Goal: Task Accomplishment & Management: Manage account settings

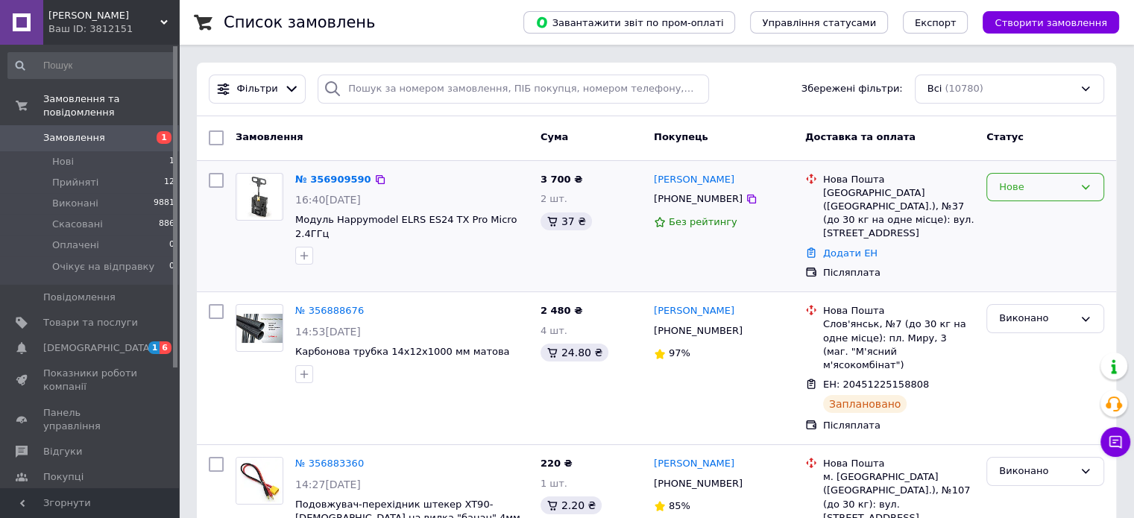
click at [1057, 189] on div "Нове" at bounding box center [1036, 188] width 75 height 16
click at [1043, 215] on li "Прийнято" at bounding box center [1045, 218] width 116 height 28
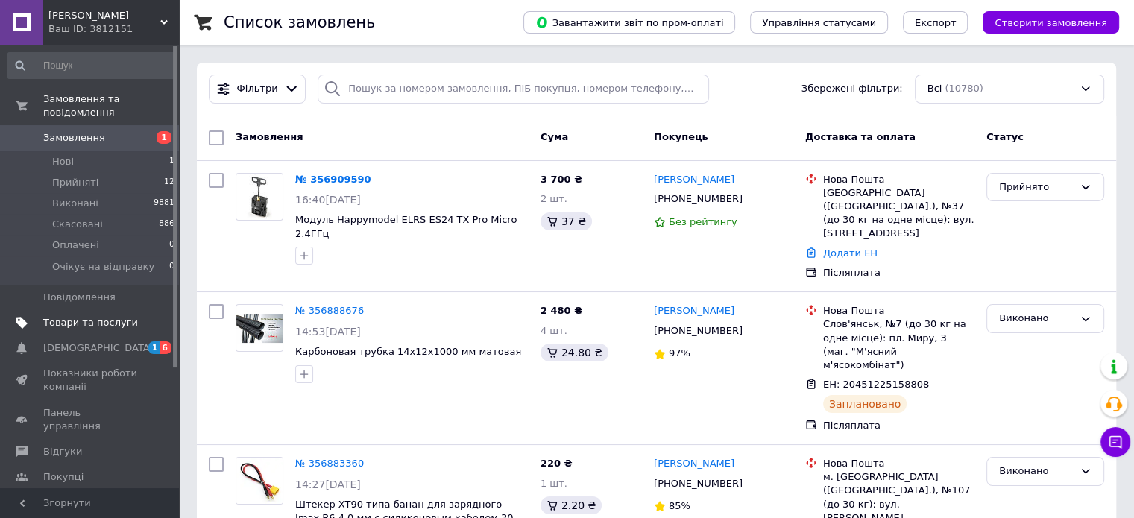
click at [97, 316] on span "Товари та послуги" at bounding box center [90, 322] width 95 height 13
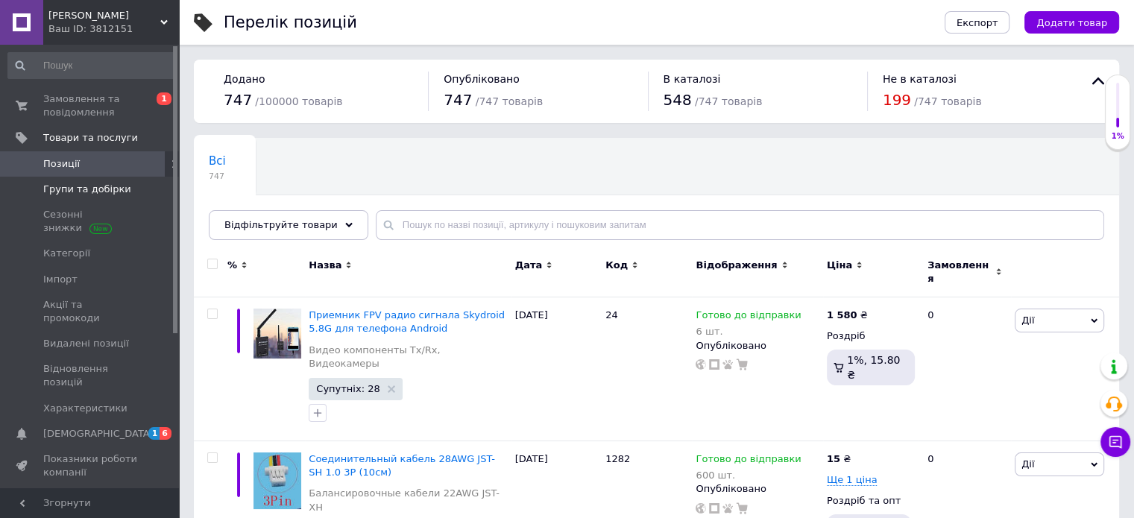
click at [89, 183] on span "Групи та добірки" at bounding box center [87, 189] width 88 height 13
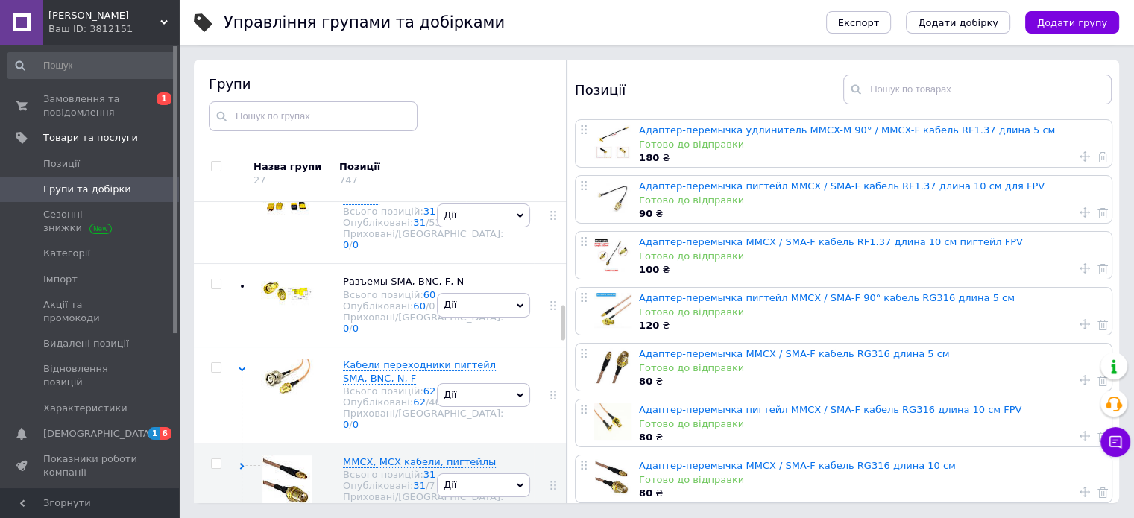
scroll to position [739, 0]
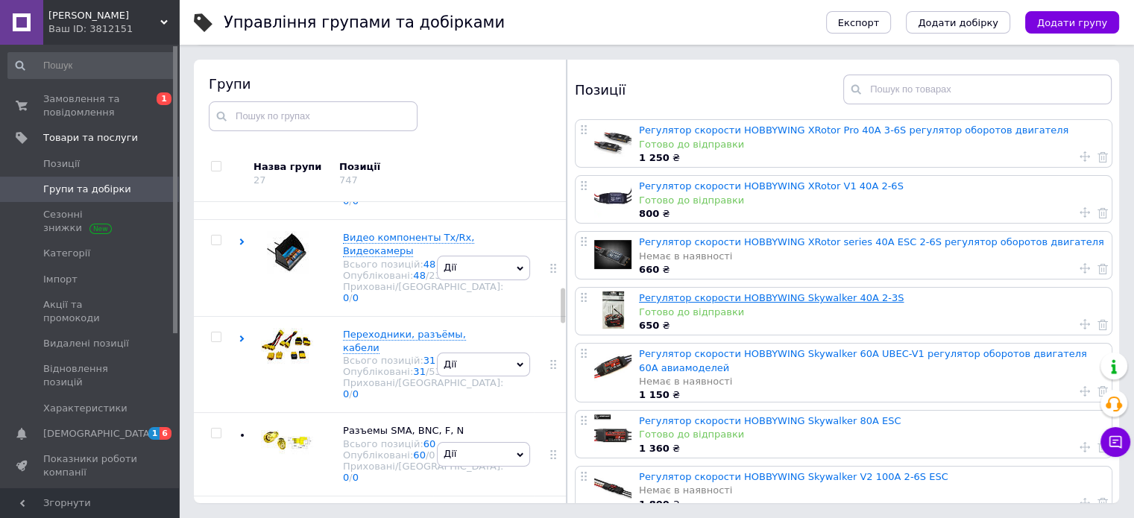
scroll to position [75, 0]
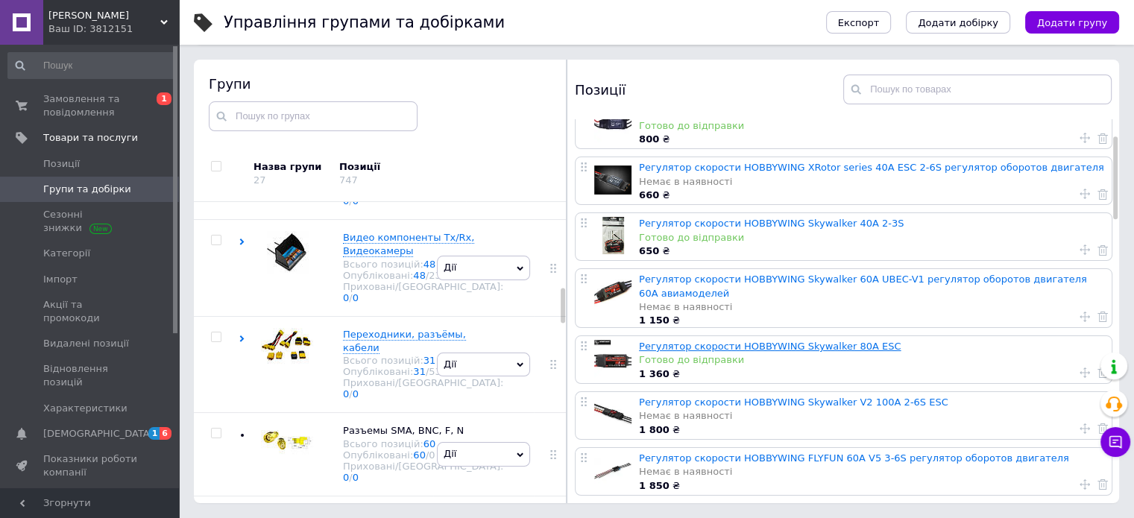
click at [788, 347] on link "Регулятор скорости HOBBYWING Skywalker 80А ESC" at bounding box center [770, 346] width 262 height 11
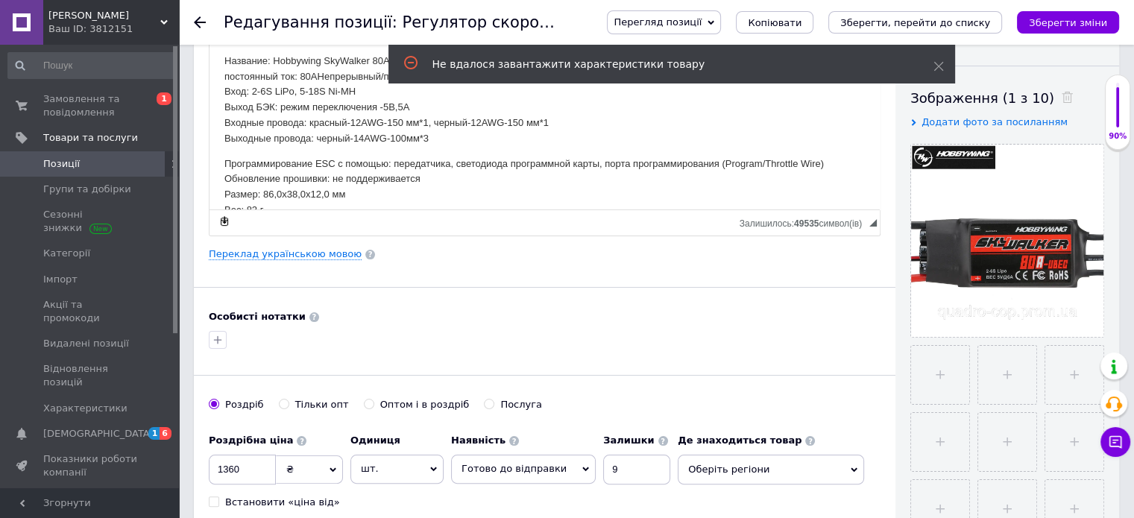
scroll to position [303, 0]
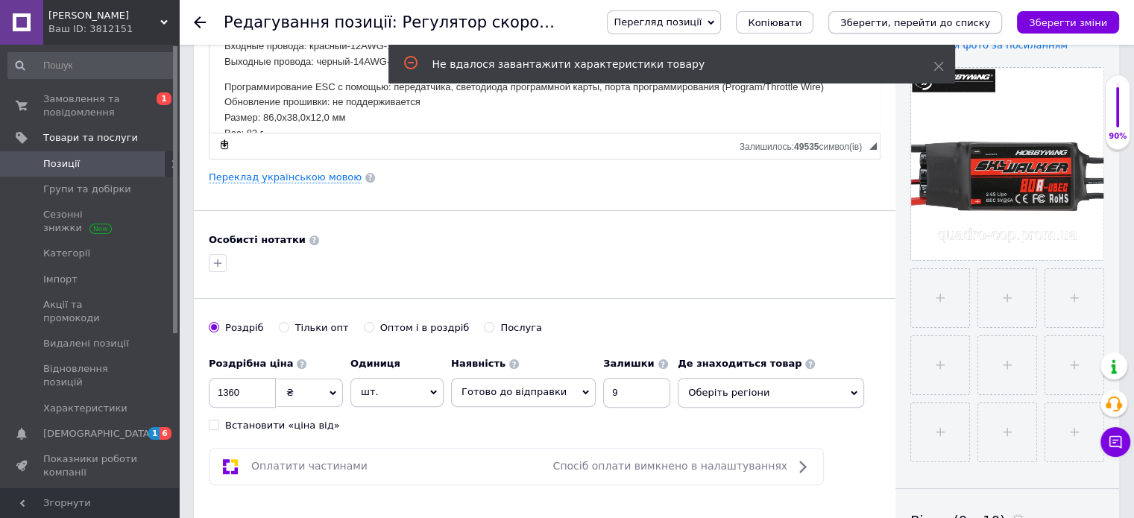
click at [963, 26] on icon "Зберегти, перейти до списку" at bounding box center [915, 22] width 150 height 11
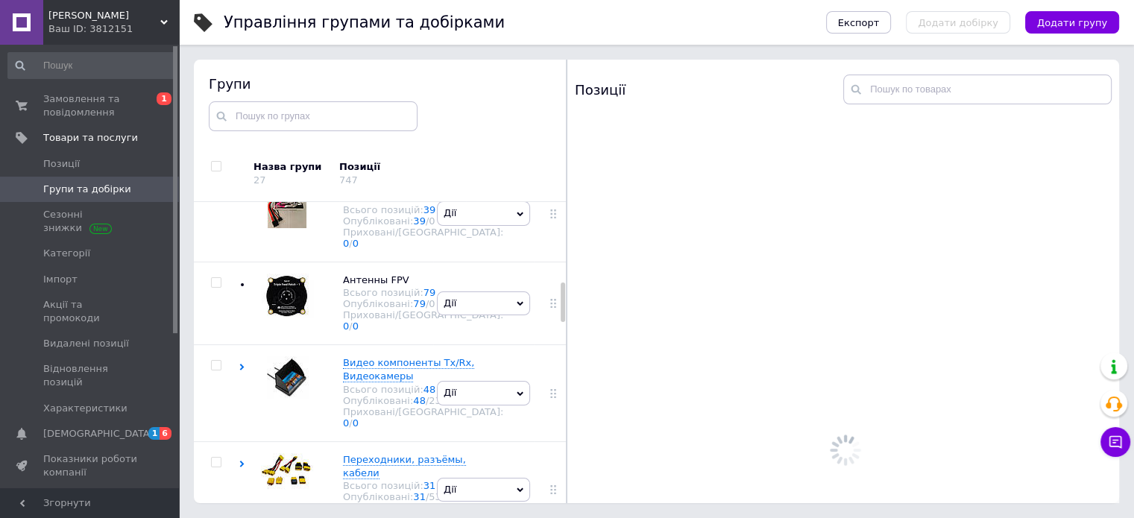
scroll to position [84, 0]
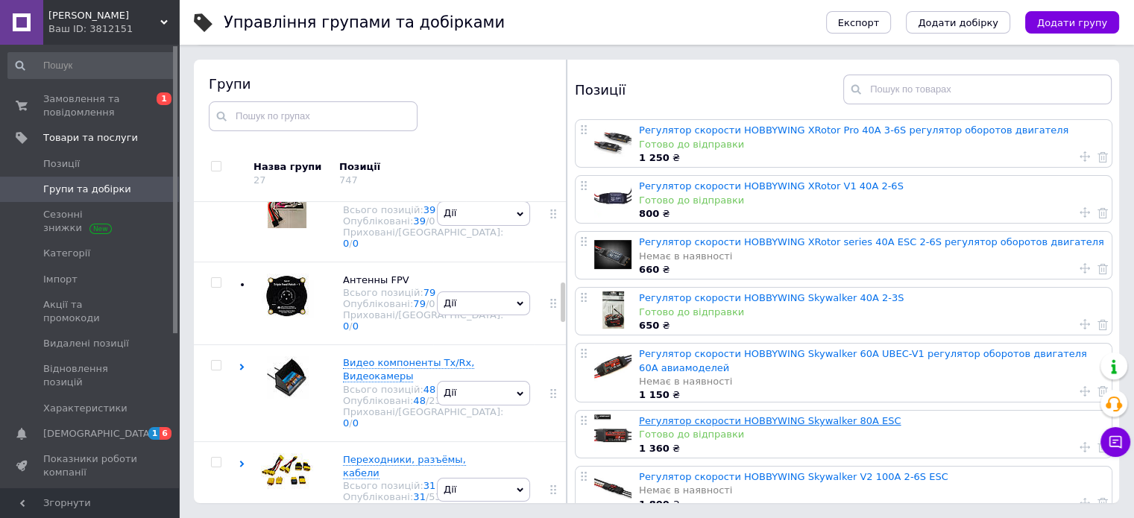
click at [786, 420] on link "Регулятор скорости HOBBYWING Skywalker 80А ESC" at bounding box center [770, 420] width 262 height 11
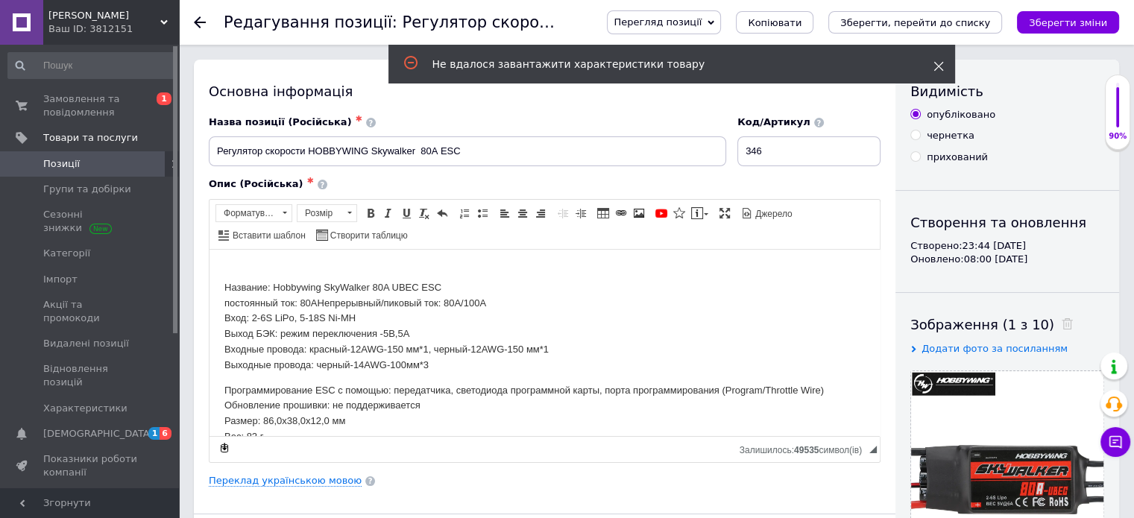
click at [936, 63] on icon at bounding box center [938, 66] width 10 height 10
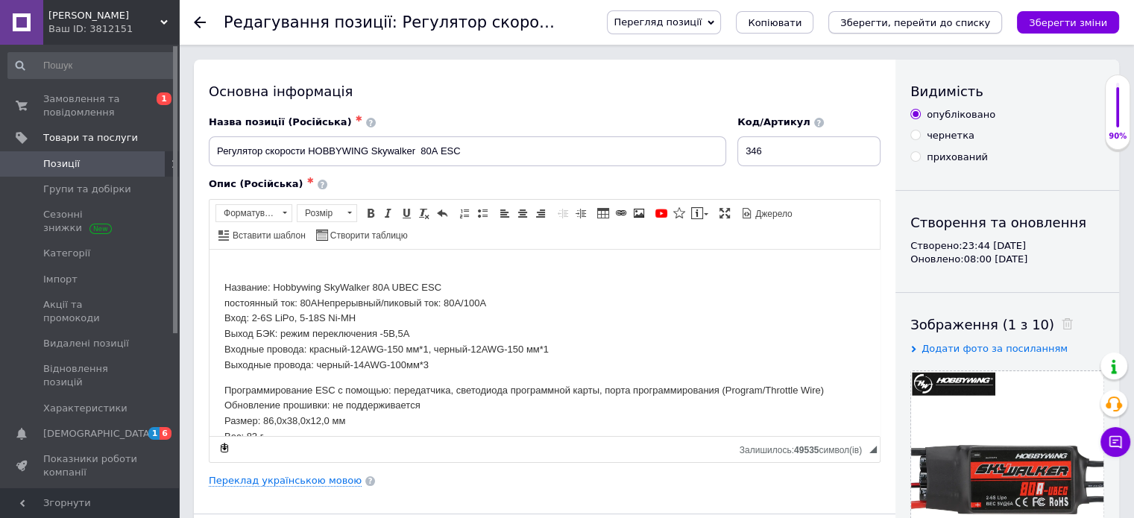
click at [930, 17] on icon "Зберегти, перейти до списку" at bounding box center [915, 22] width 150 height 11
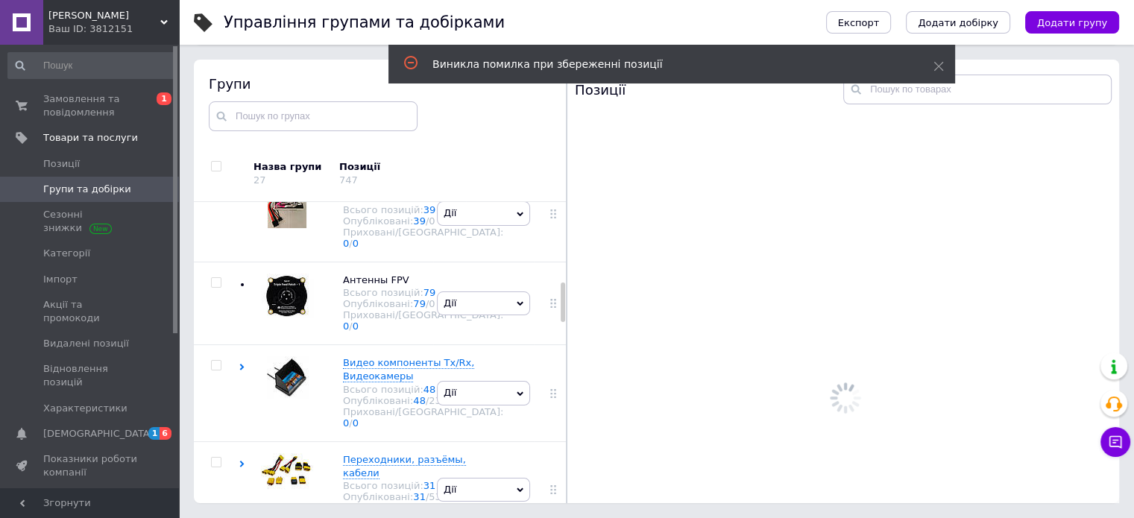
scroll to position [84, 0]
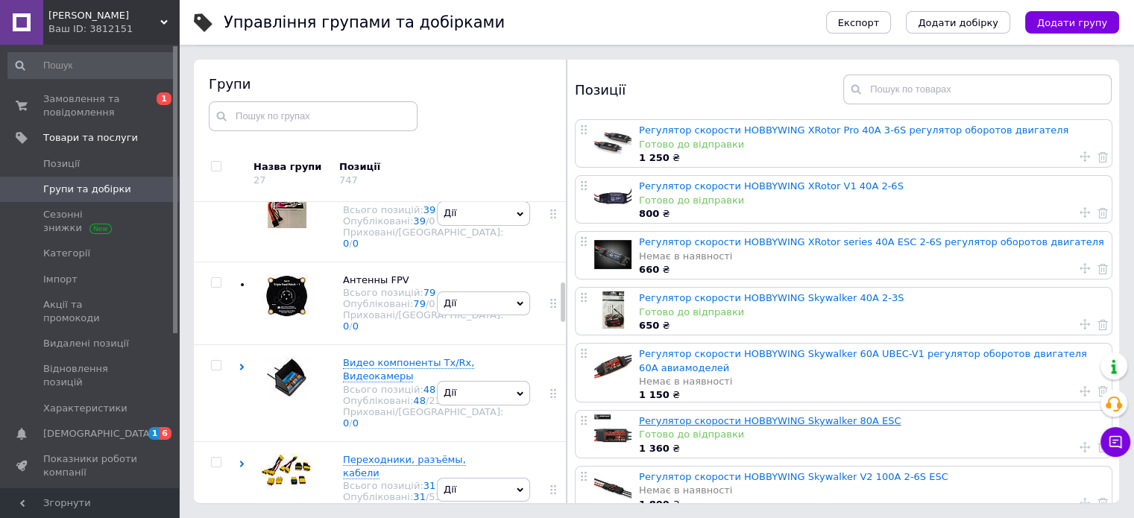
click at [787, 420] on link "Регулятор скорости HOBBYWING Skywalker 80А ESC" at bounding box center [770, 420] width 262 height 11
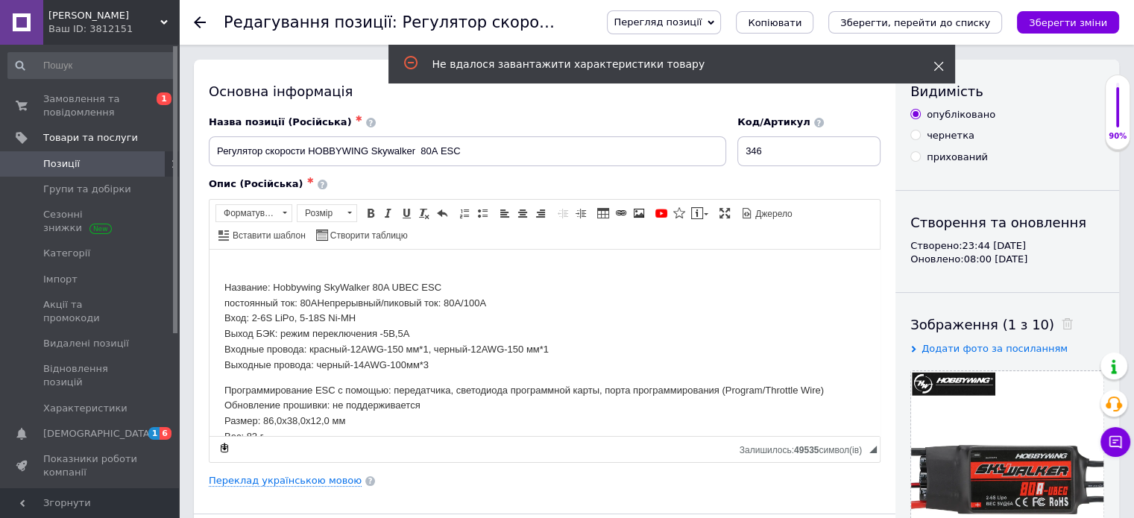
click at [934, 64] on icon at bounding box center [938, 66] width 10 height 10
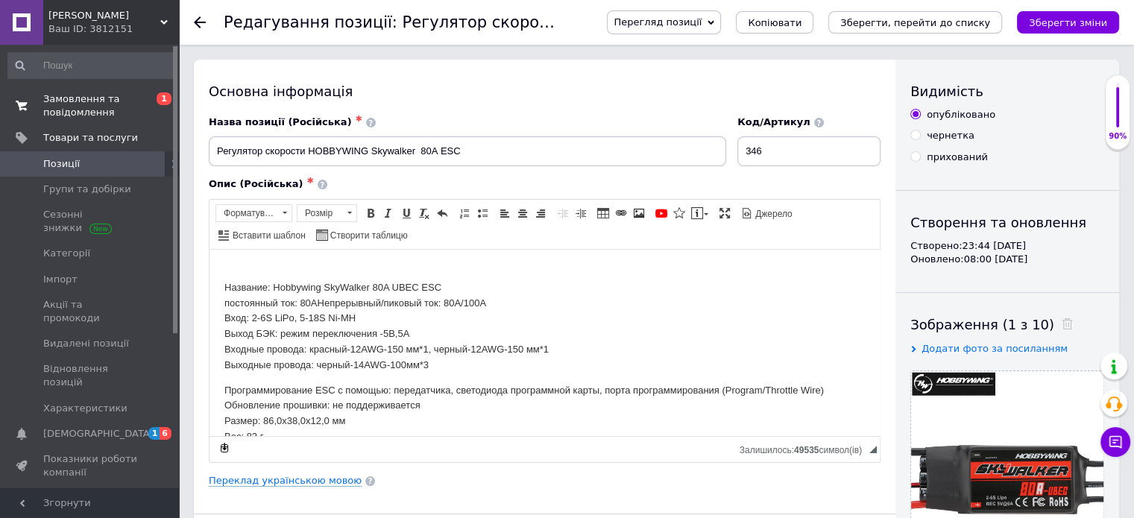
click at [82, 107] on span "Замовлення та повідомлення" at bounding box center [90, 105] width 95 height 27
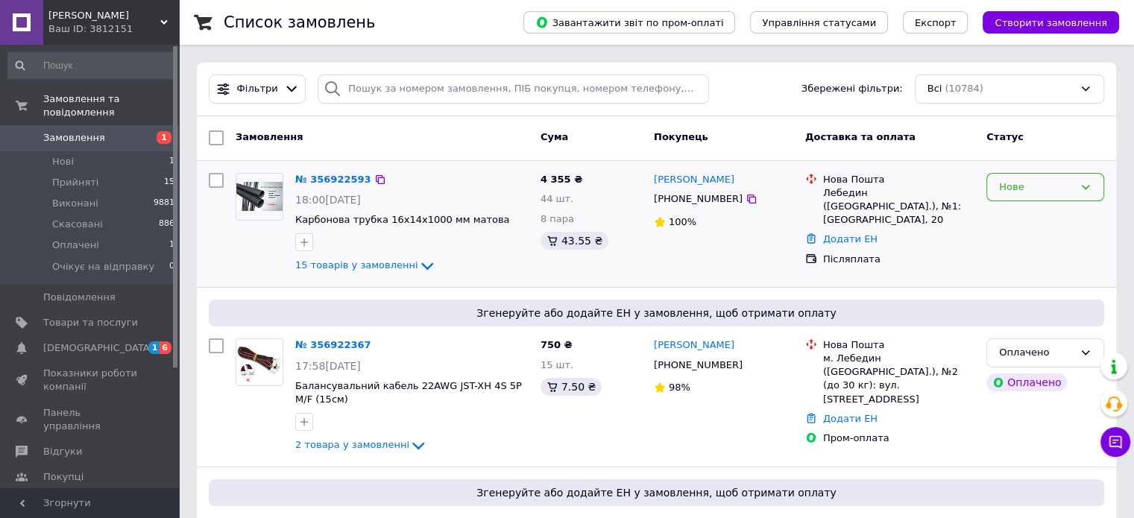
click at [1060, 181] on div "Нове" at bounding box center [1036, 188] width 75 height 16
click at [1040, 215] on li "Прийнято" at bounding box center [1045, 218] width 116 height 28
click at [101, 316] on span "Товари та послуги" at bounding box center [90, 322] width 95 height 13
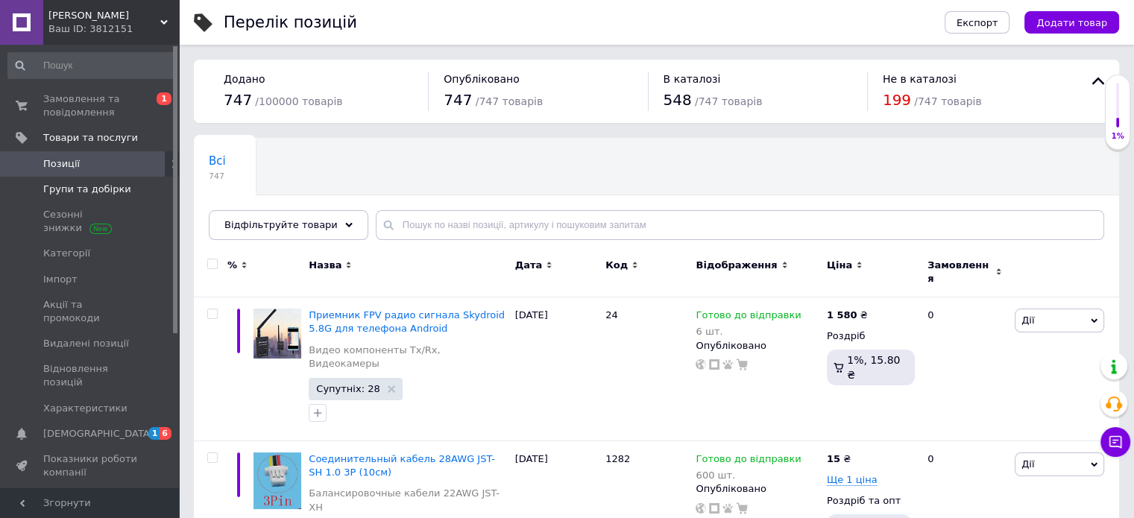
click at [105, 192] on span "Групи та добірки" at bounding box center [87, 189] width 88 height 13
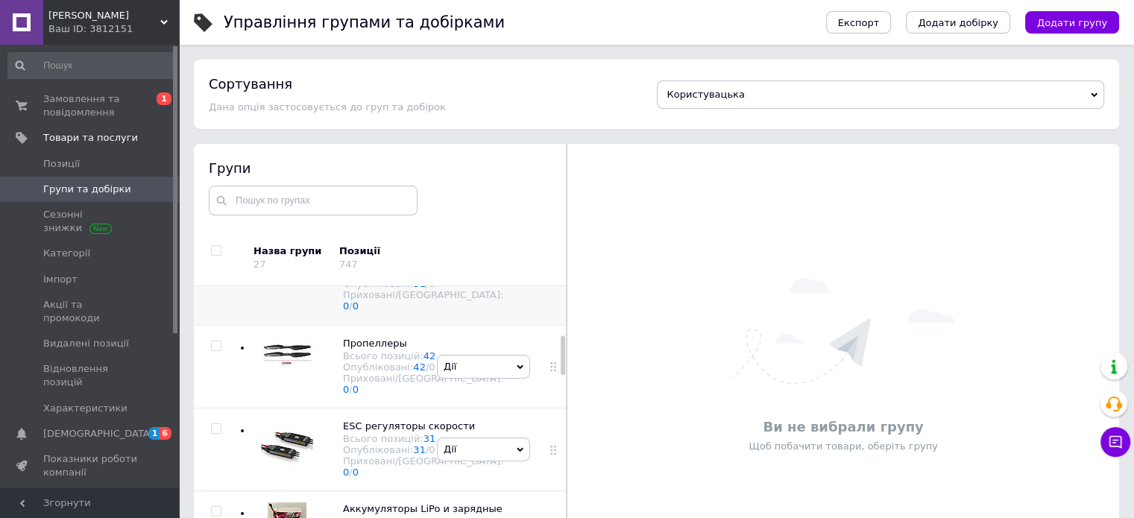
scroll to position [447, 0]
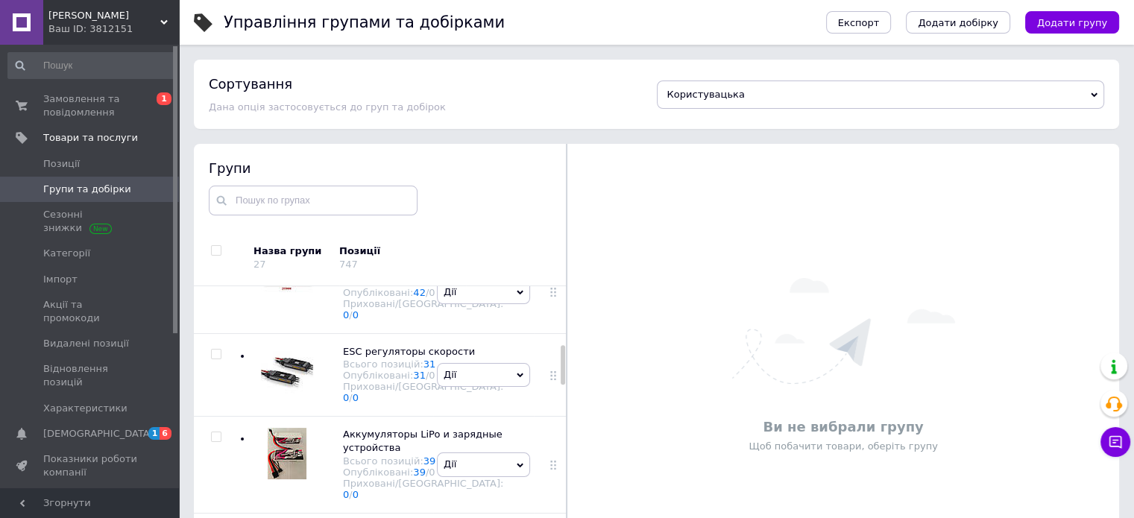
click at [238, 250] on div at bounding box center [216, 195] width 45 height 110
click at [303, 239] on div at bounding box center [283, 195] width 60 height 87
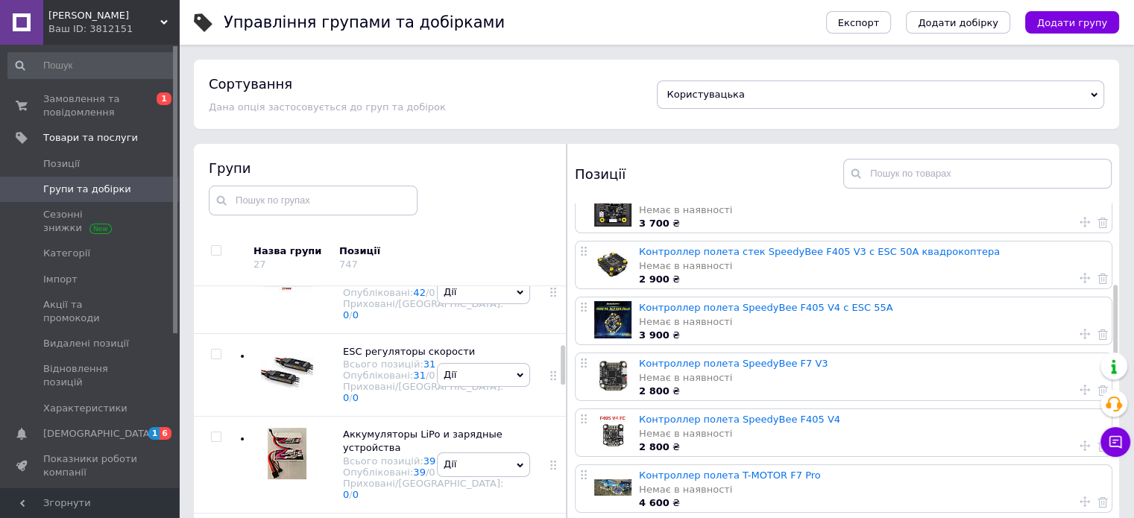
scroll to position [373, 0]
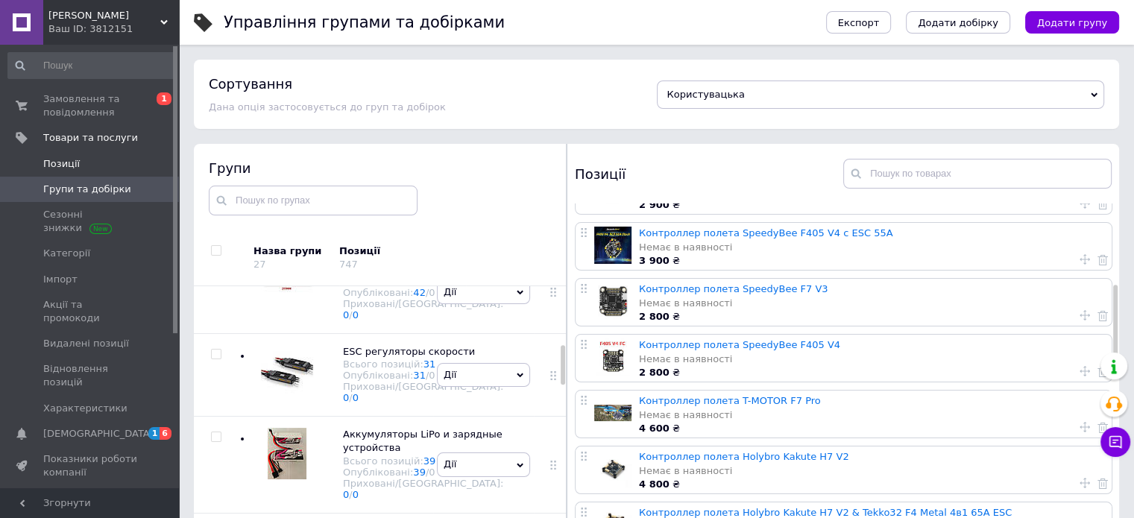
click at [62, 165] on span "Позиції" at bounding box center [61, 163] width 37 height 13
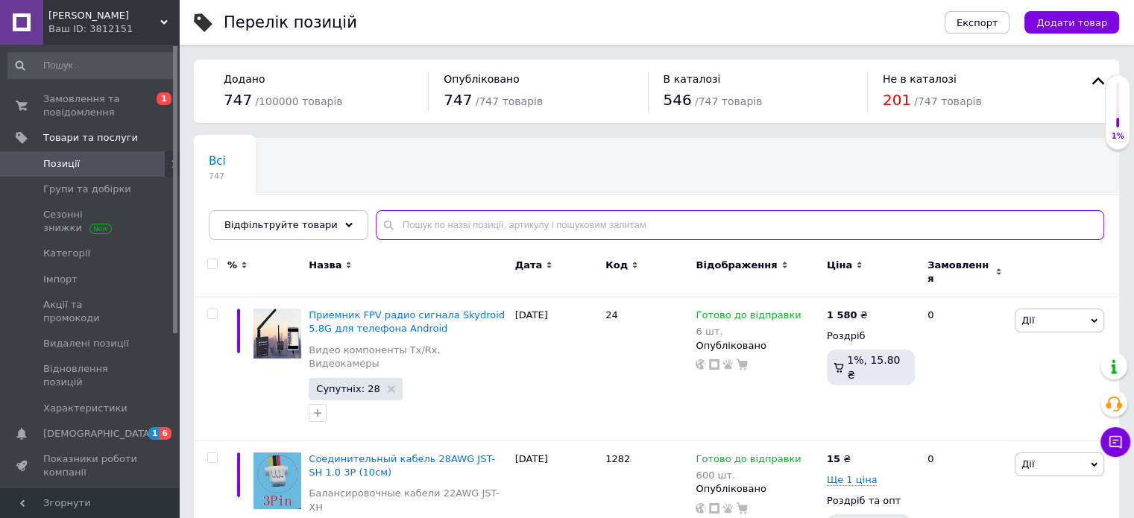
click at [396, 224] on input "text" at bounding box center [740, 225] width 728 height 30
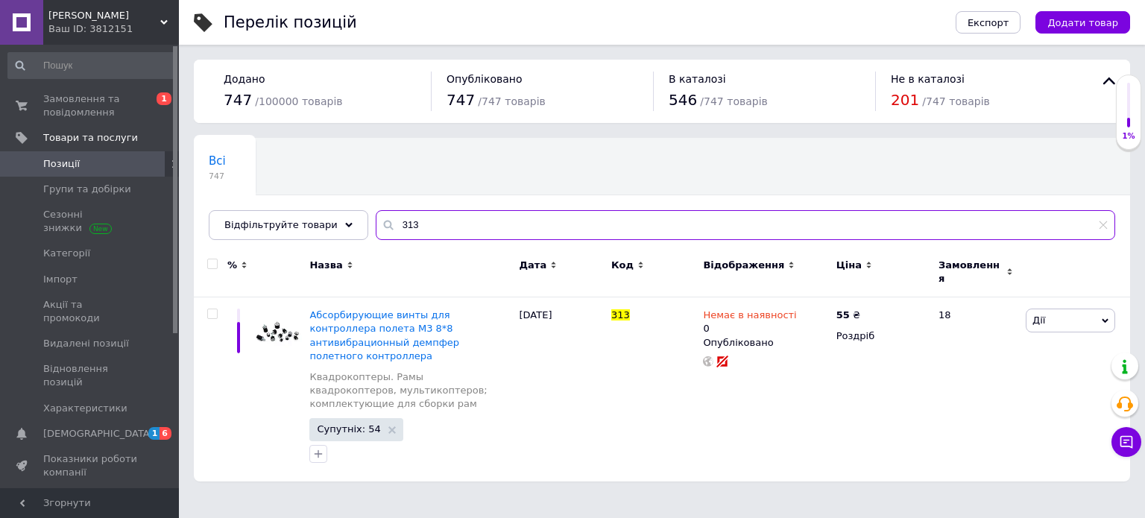
drag, startPoint x: 411, startPoint y: 231, endPoint x: 381, endPoint y: 225, distance: 30.4
click at [382, 225] on input "313" at bounding box center [745, 225] width 739 height 30
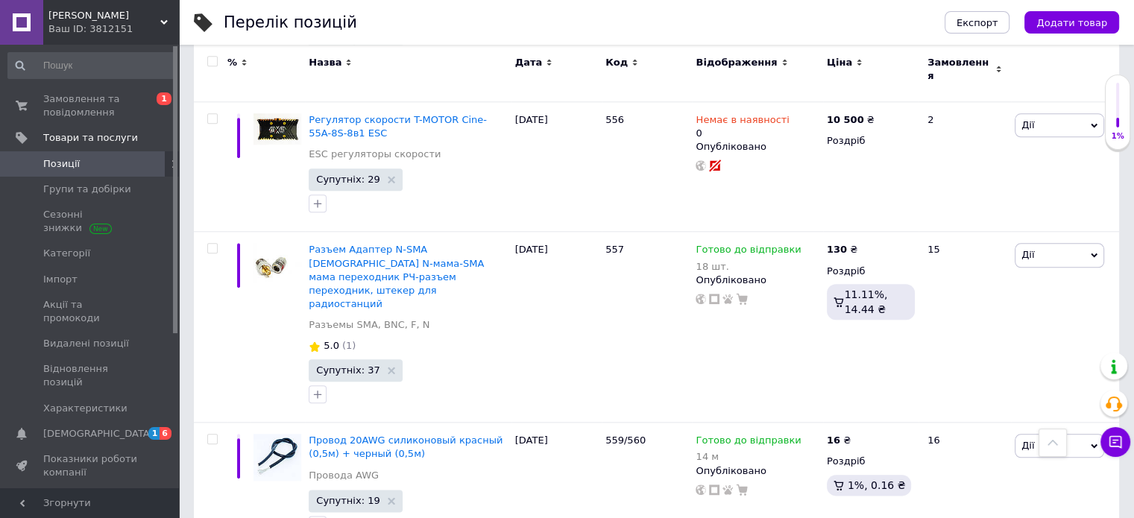
scroll to position [1714, 0]
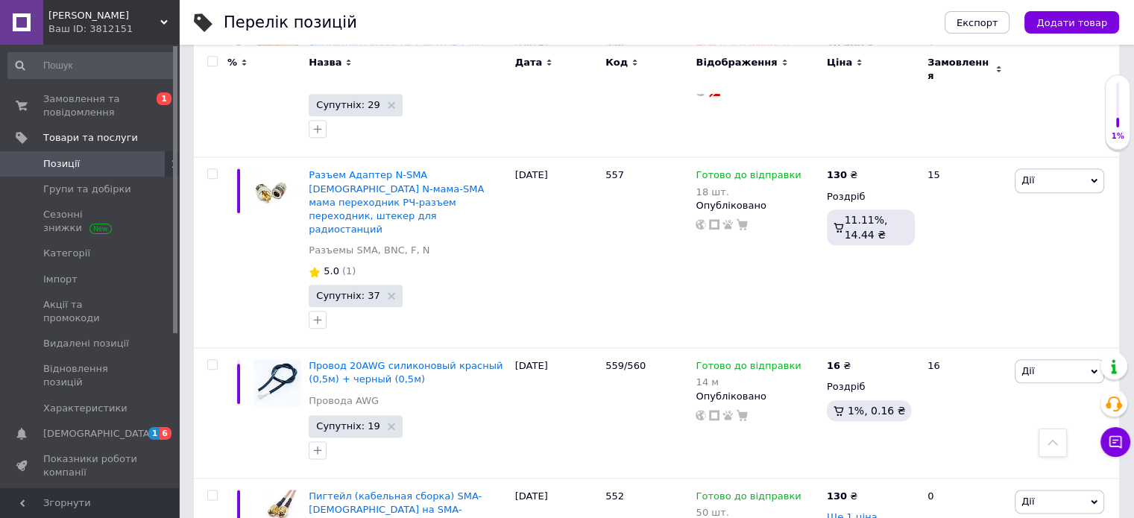
type input "550"
click at [72, 96] on span "Замовлення та повідомлення" at bounding box center [90, 105] width 95 height 27
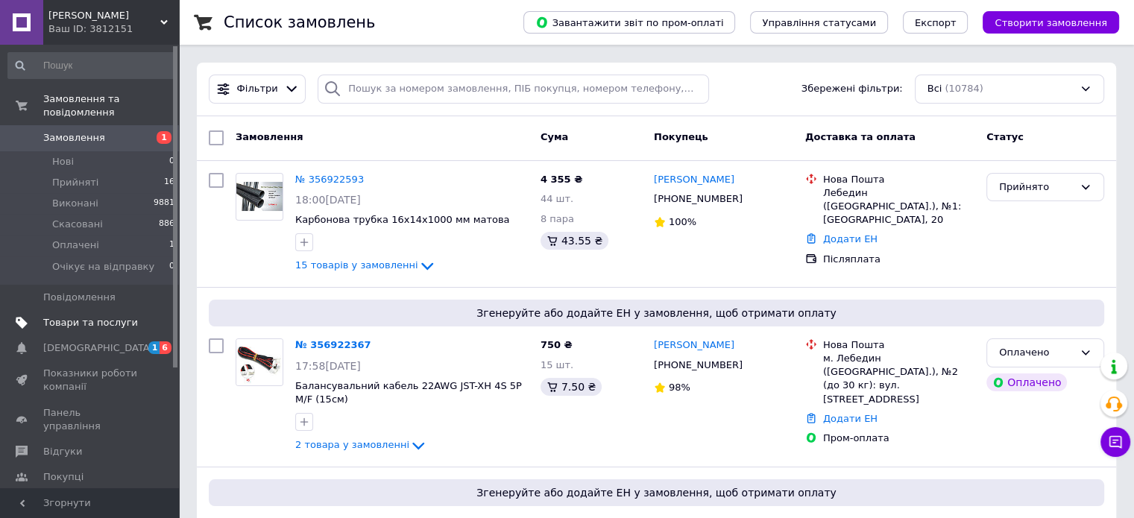
click at [89, 316] on span "Товари та послуги" at bounding box center [90, 322] width 95 height 13
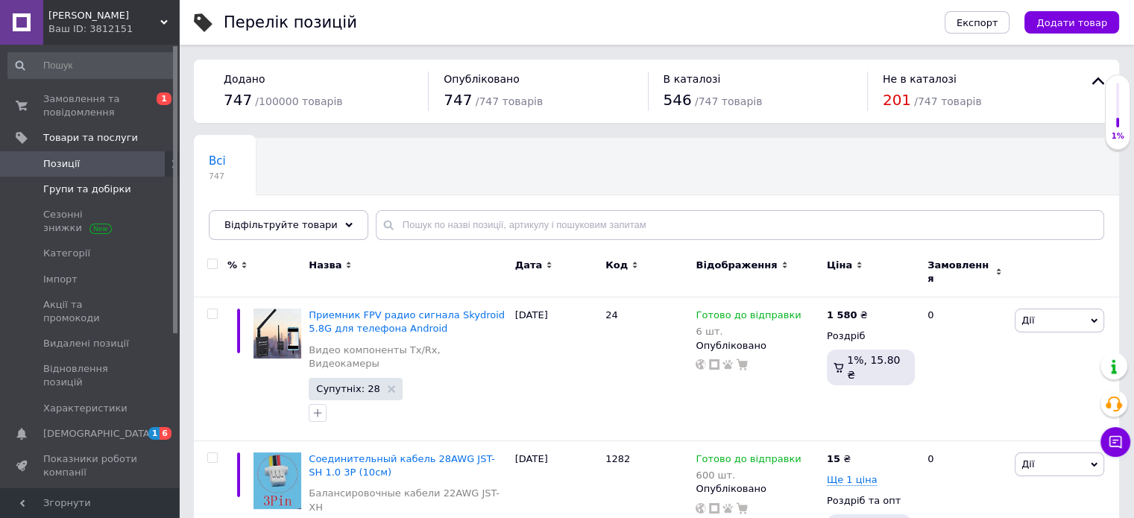
click at [95, 189] on span "Групи та добірки" at bounding box center [87, 189] width 88 height 13
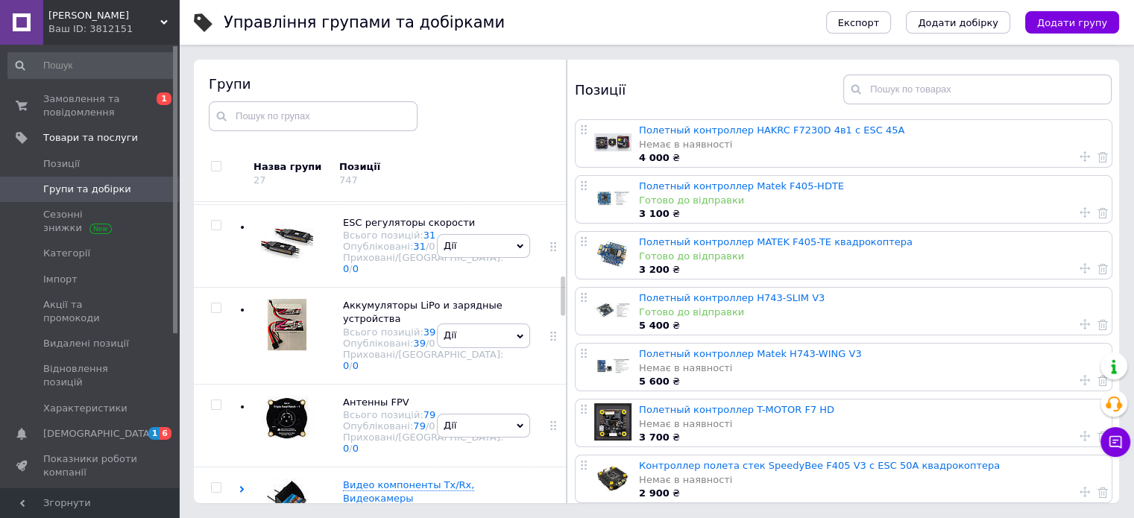
scroll to position [641, 0]
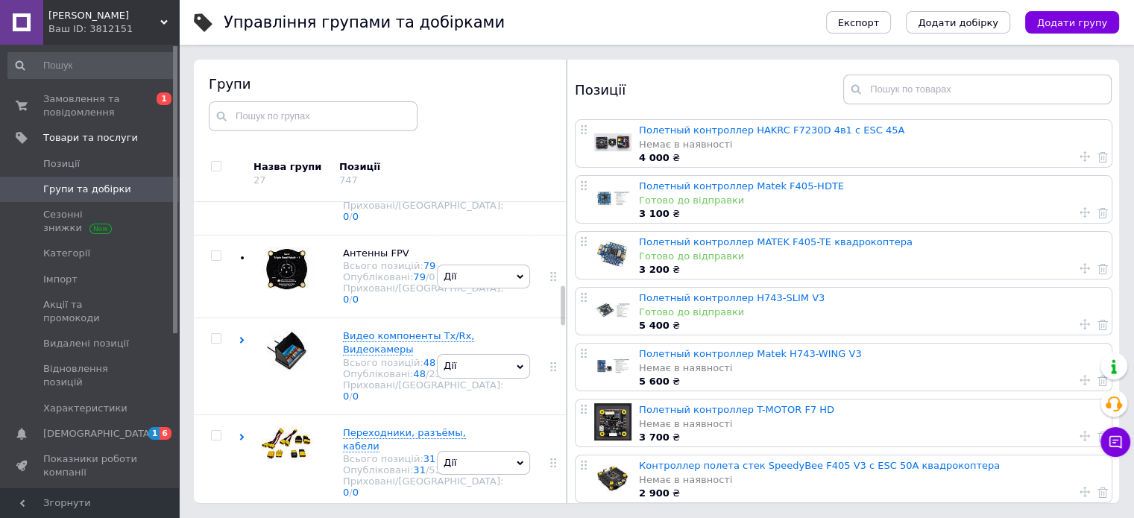
click at [291, 127] on div at bounding box center [283, 97] width 60 height 60
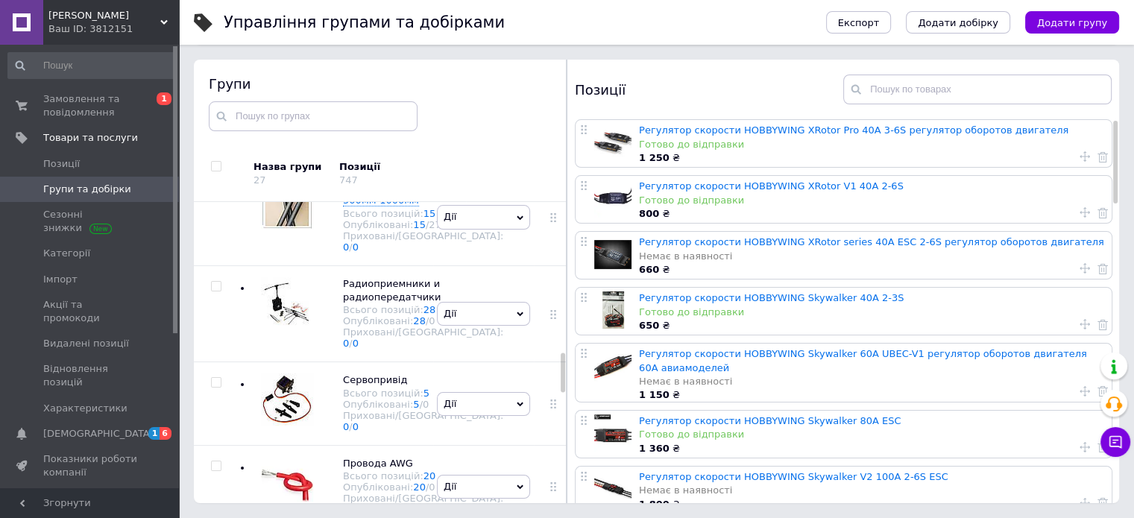
scroll to position [1237, 0]
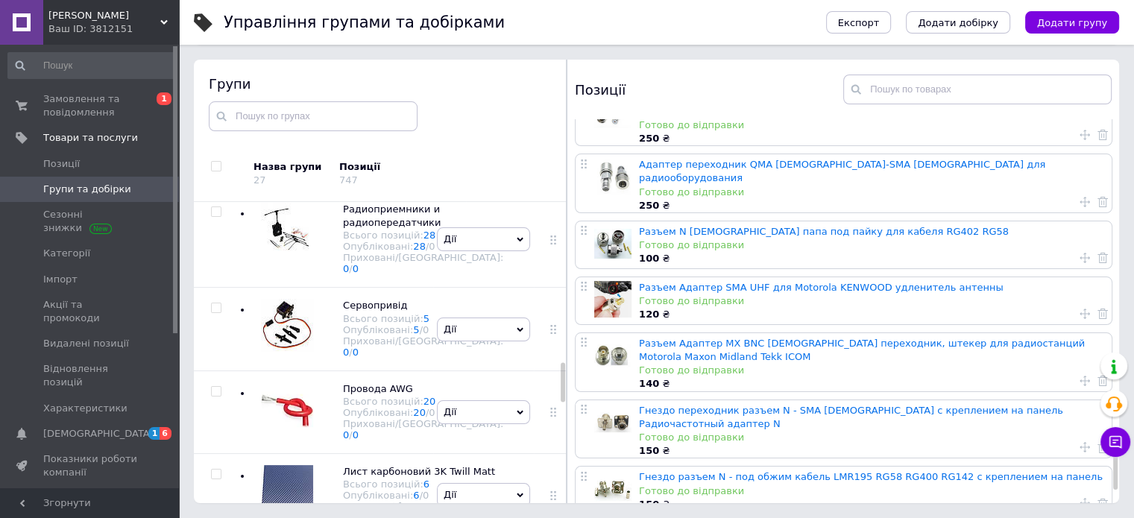
scroll to position [3175, 0]
